Goal: Task Accomplishment & Management: Complete application form

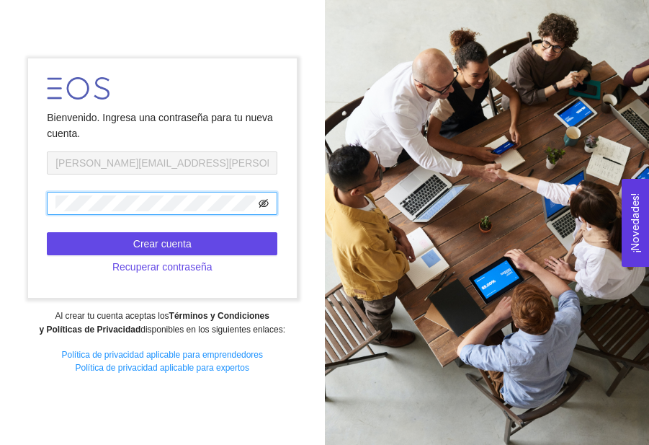
click at [261, 202] on icon "eye-invisible" at bounding box center [264, 203] width 10 height 9
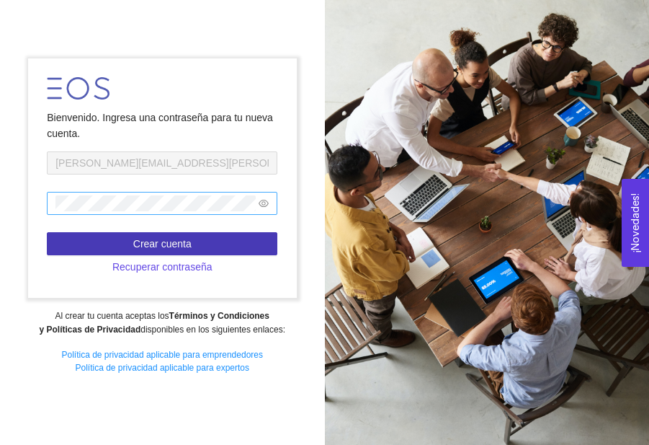
click at [173, 238] on span "Crear cuenta" at bounding box center [162, 244] width 58 height 16
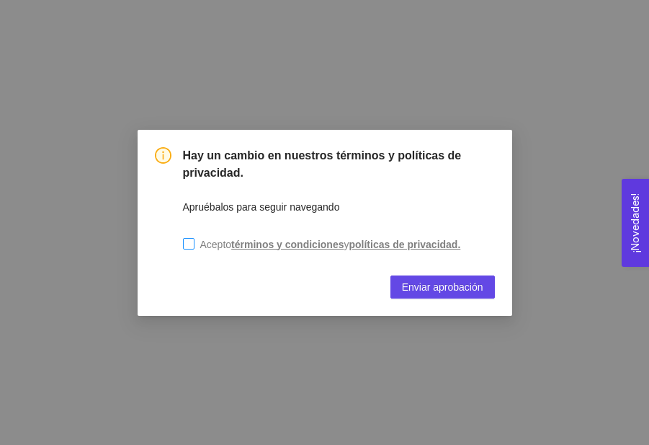
click at [189, 239] on input "Acepto términos y condiciones y políticas de privacidad." at bounding box center [189, 244] width 12 height 12
checkbox input "true"
click at [425, 289] on span "Enviar aprobación" at bounding box center [442, 287] width 81 height 16
